Goal: Find specific fact: Find specific fact

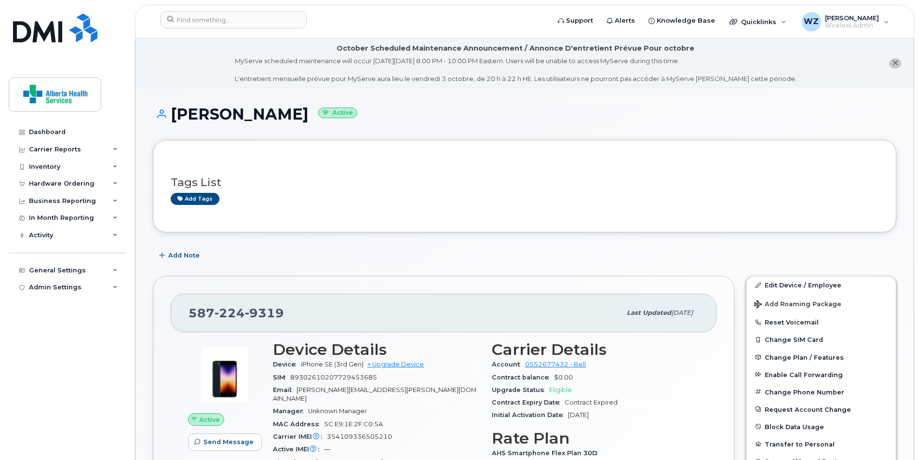
scroll to position [675, 0]
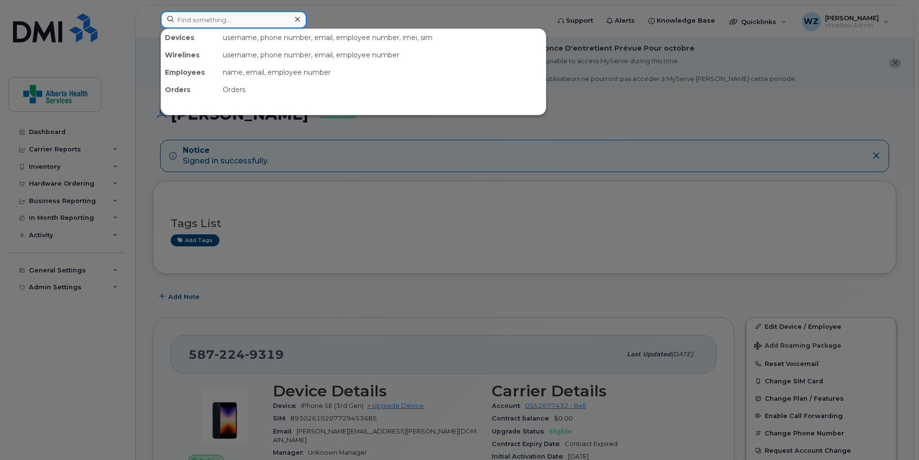
paste input "4033089000"
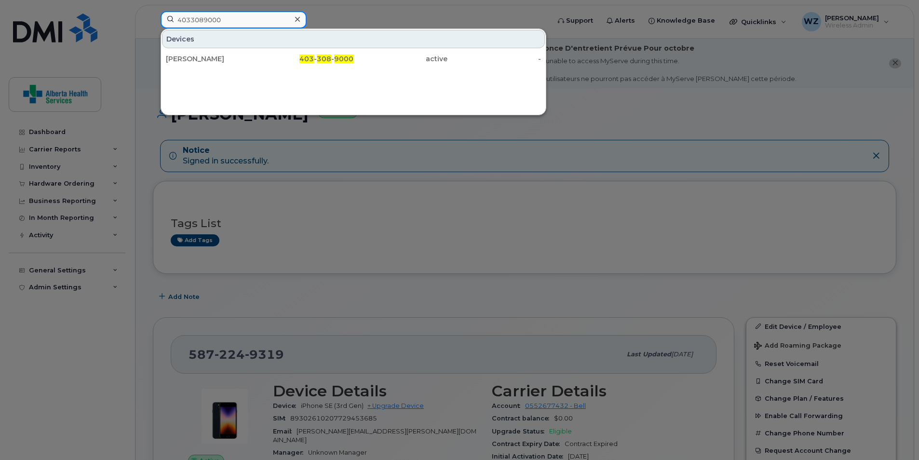
type input "4033089000"
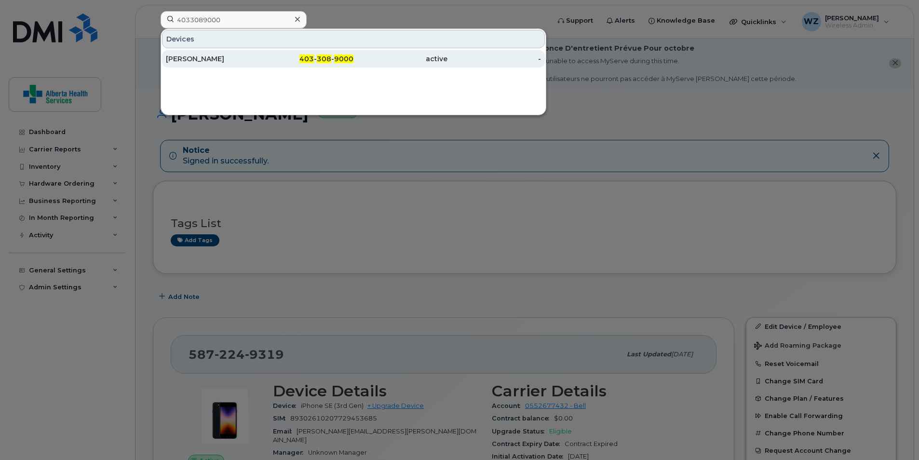
click at [237, 56] on div "[PERSON_NAME]" at bounding box center [213, 59] width 94 height 10
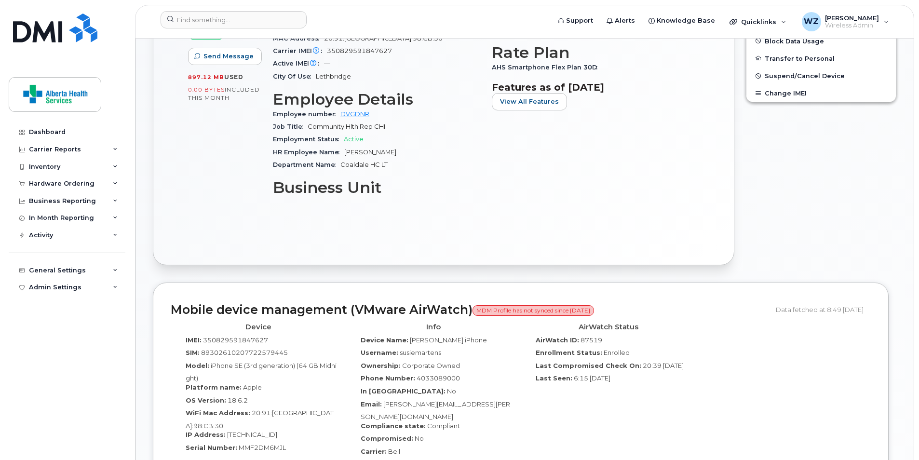
scroll to position [531, 0]
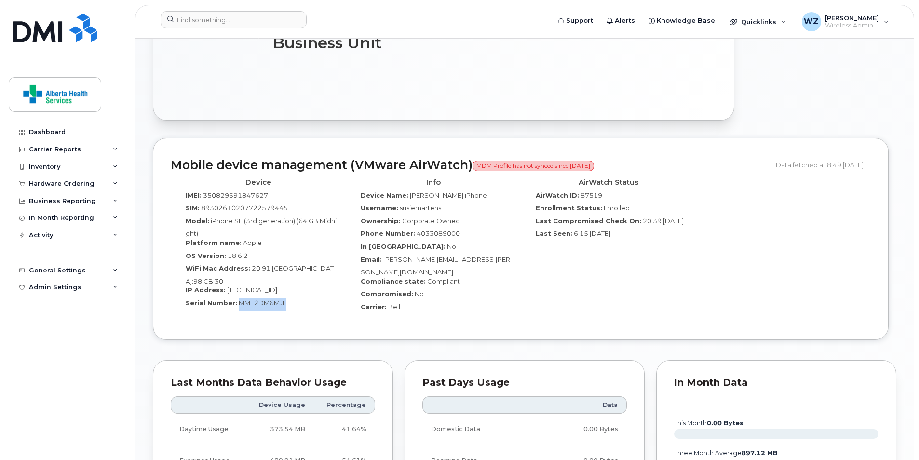
drag, startPoint x: 288, startPoint y: 284, endPoint x: 237, endPoint y: 286, distance: 51.2
click at [237, 299] on div "Serial Number: MMF2DM6MJL" at bounding box center [258, 305] width 161 height 13
drag, startPoint x: 241, startPoint y: 286, endPoint x: 252, endPoint y: 287, distance: 11.1
copy span "MMF2DM6MJL"
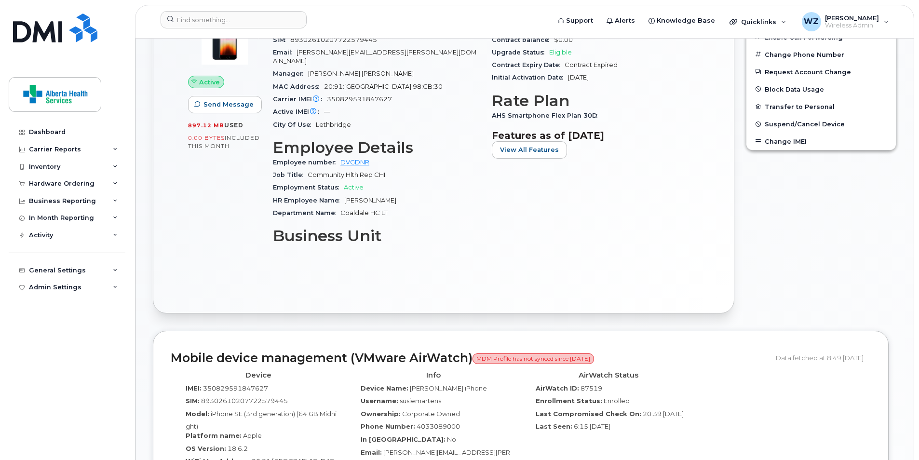
scroll to position [193, 0]
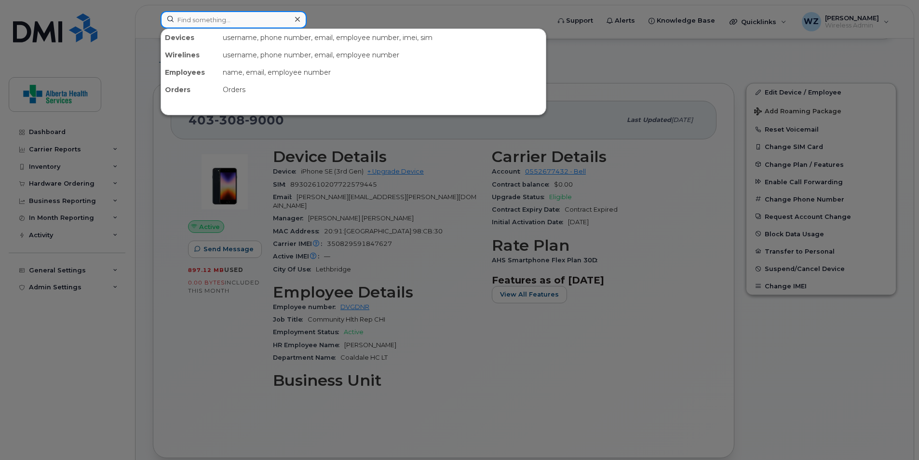
paste input "89302610207414470366"
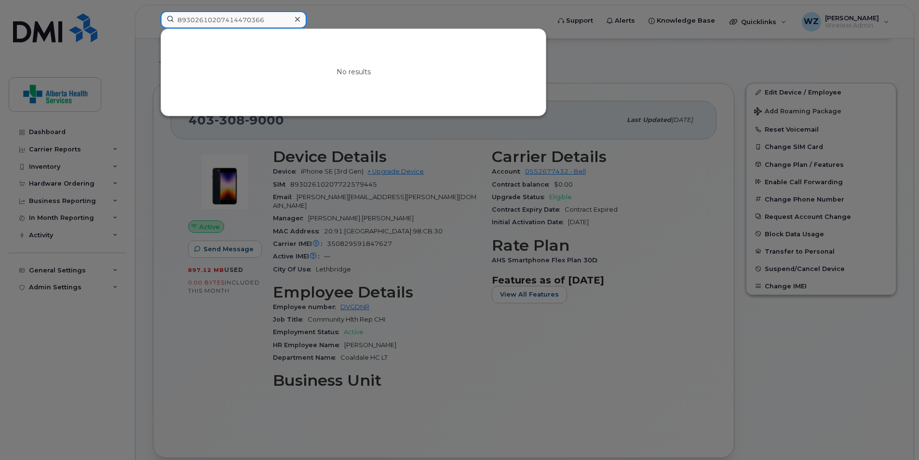
type input "89302610207414470366"
click at [603, 374] on div at bounding box center [459, 230] width 919 height 460
